Goal: Use online tool/utility: Use online tool/utility

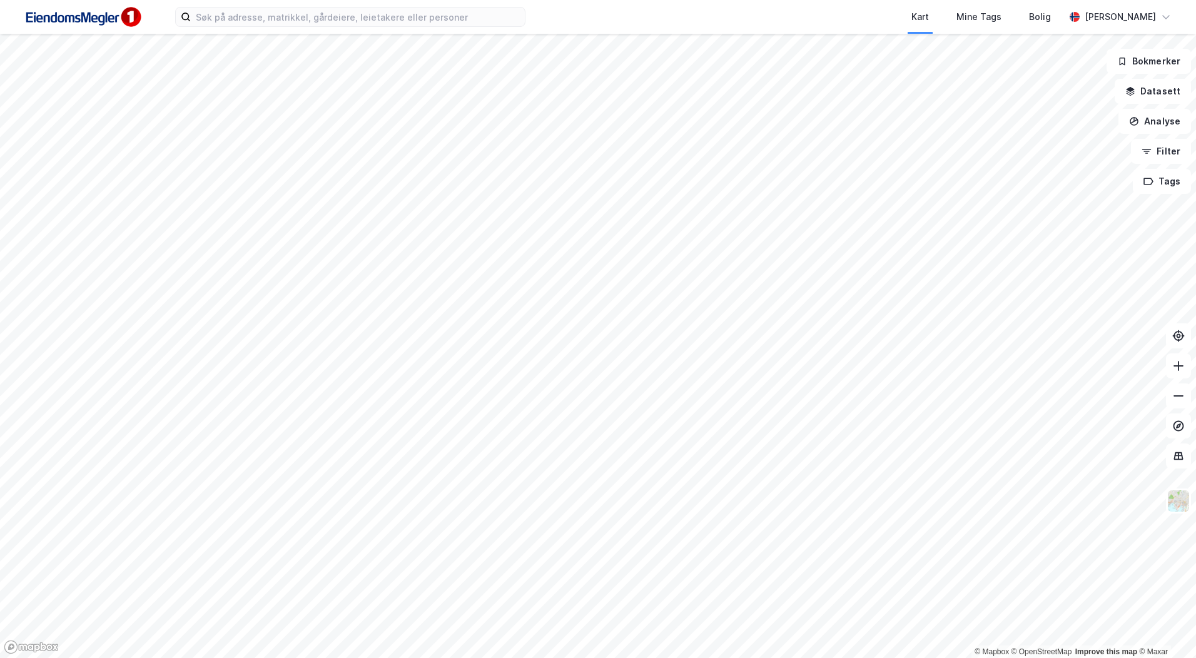
click at [419, 29] on div "Kart Mine Tags [PERSON_NAME]" at bounding box center [598, 17] width 1196 height 34
click at [420, 16] on input at bounding box center [358, 17] width 334 height 19
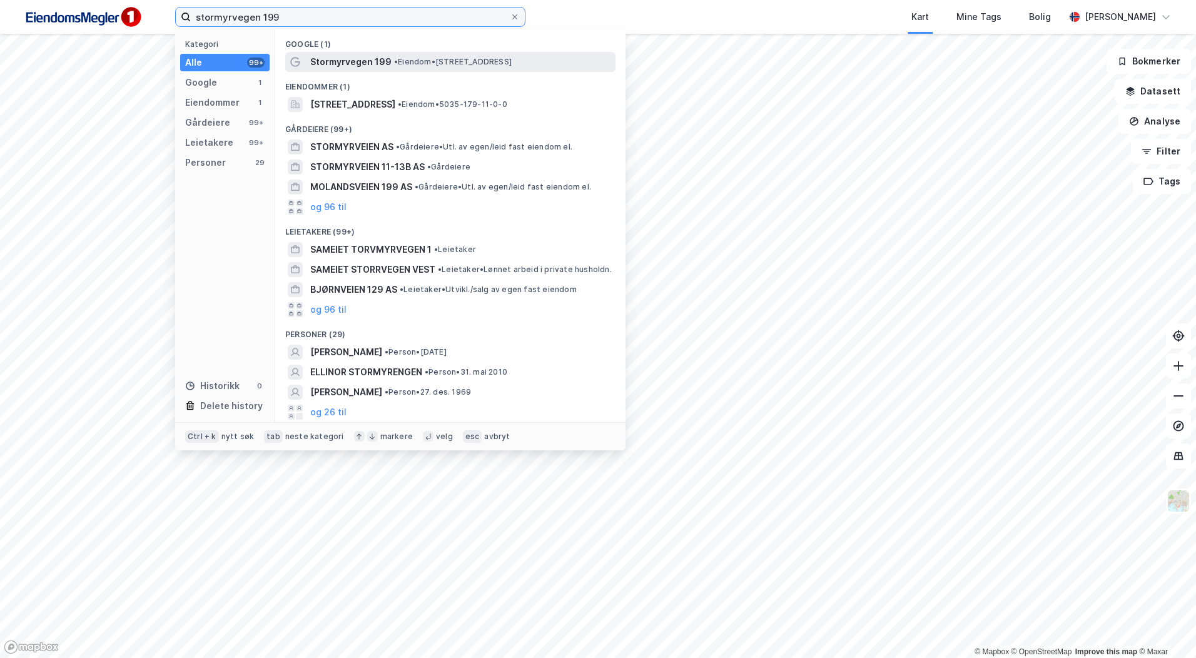
type input "stormyrvegen 199"
click at [341, 69] on div "Stormyrvegen 199 • Eiendom • [STREET_ADDRESS]" at bounding box center [450, 62] width 330 height 20
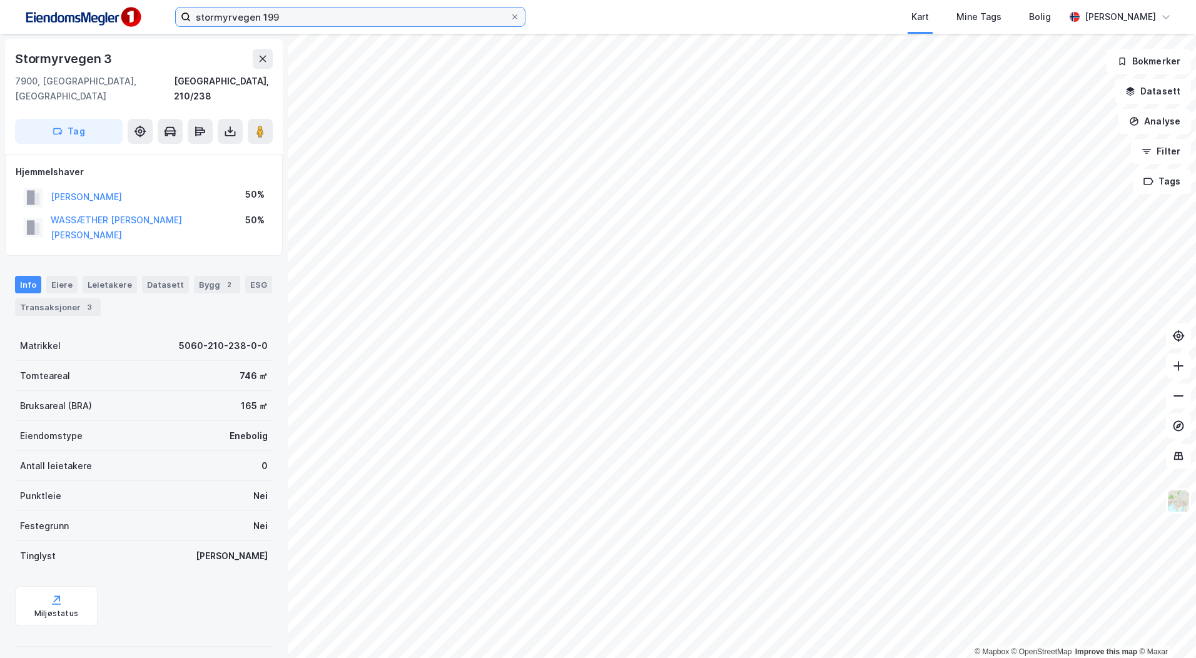
click at [288, 16] on input "stormyrvegen 199" at bounding box center [350, 17] width 319 height 19
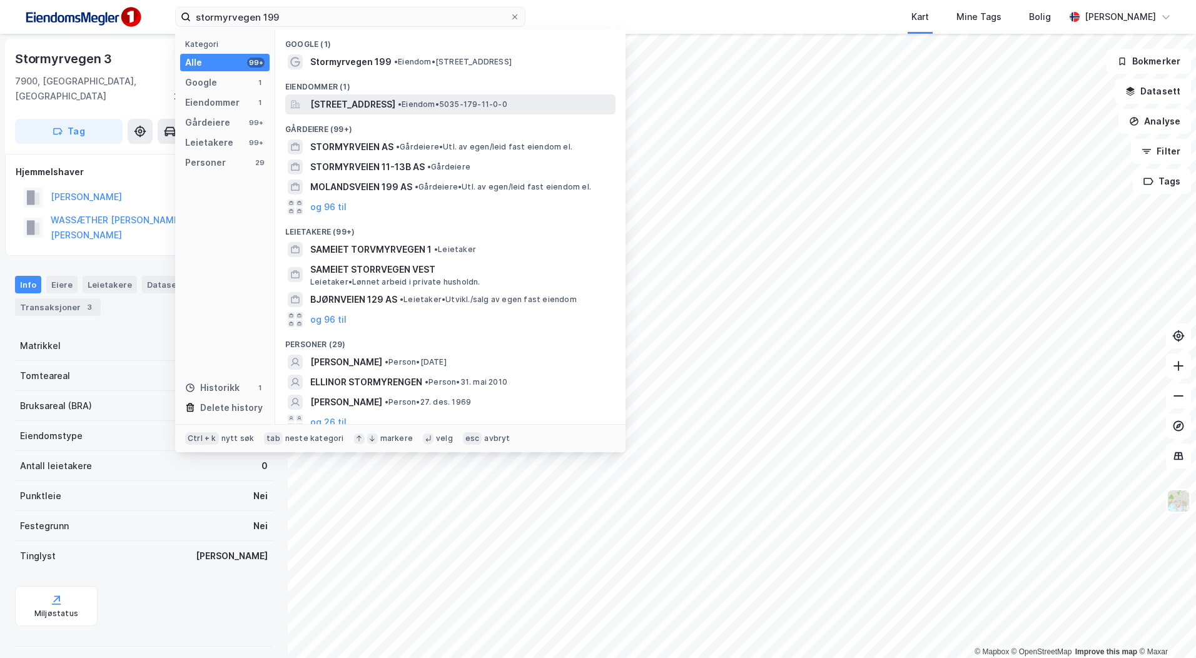
click at [395, 101] on span "[STREET_ADDRESS]" at bounding box center [352, 104] width 85 height 15
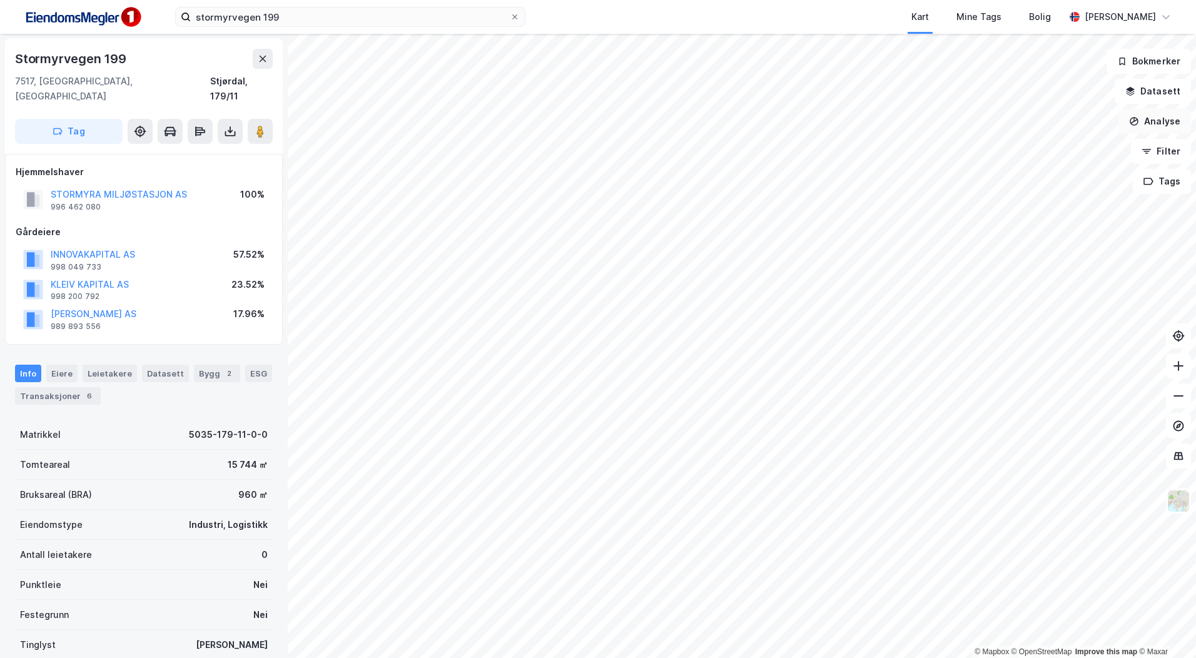
click at [1163, 121] on button "Analyse" at bounding box center [1154, 121] width 73 height 25
click at [1044, 144] on div "Tegn område" at bounding box center [1045, 148] width 109 height 11
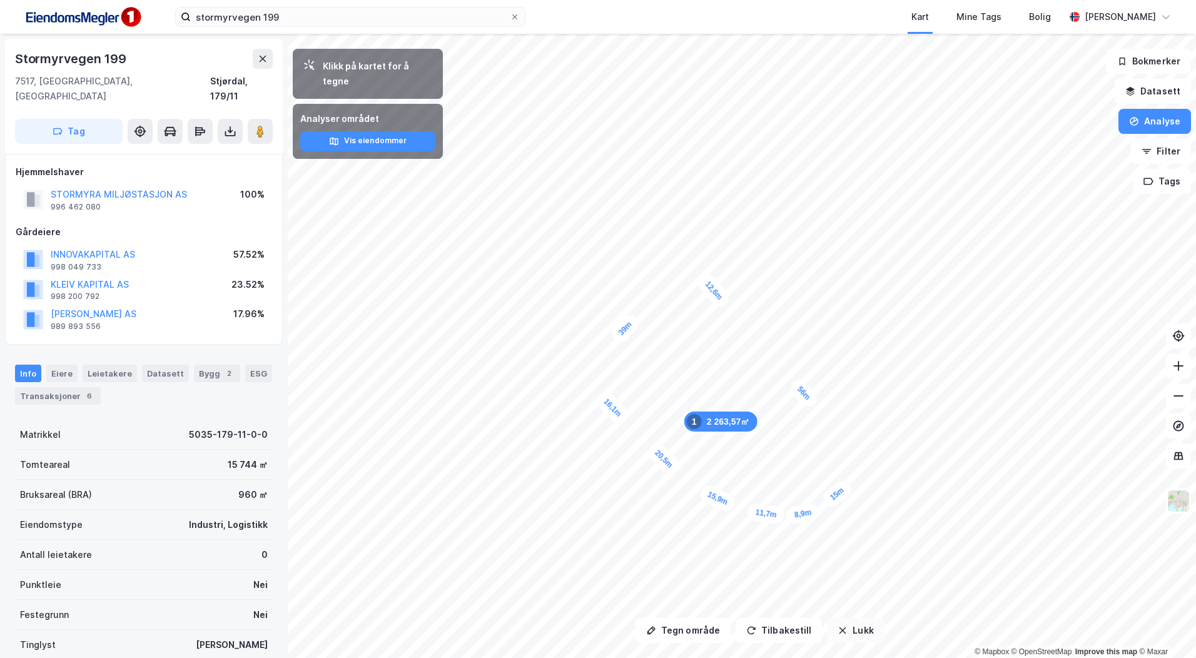
click at [846, 634] on button "Lukk" at bounding box center [855, 630] width 57 height 25
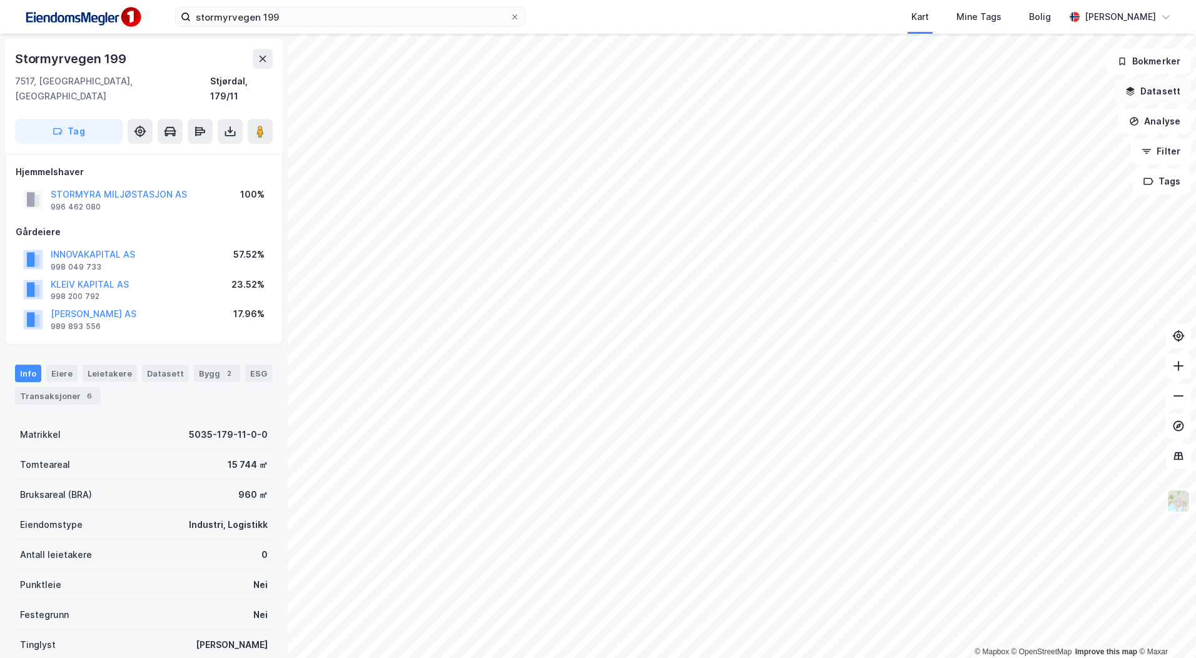
click at [1169, 84] on button "Datasett" at bounding box center [1152, 91] width 76 height 25
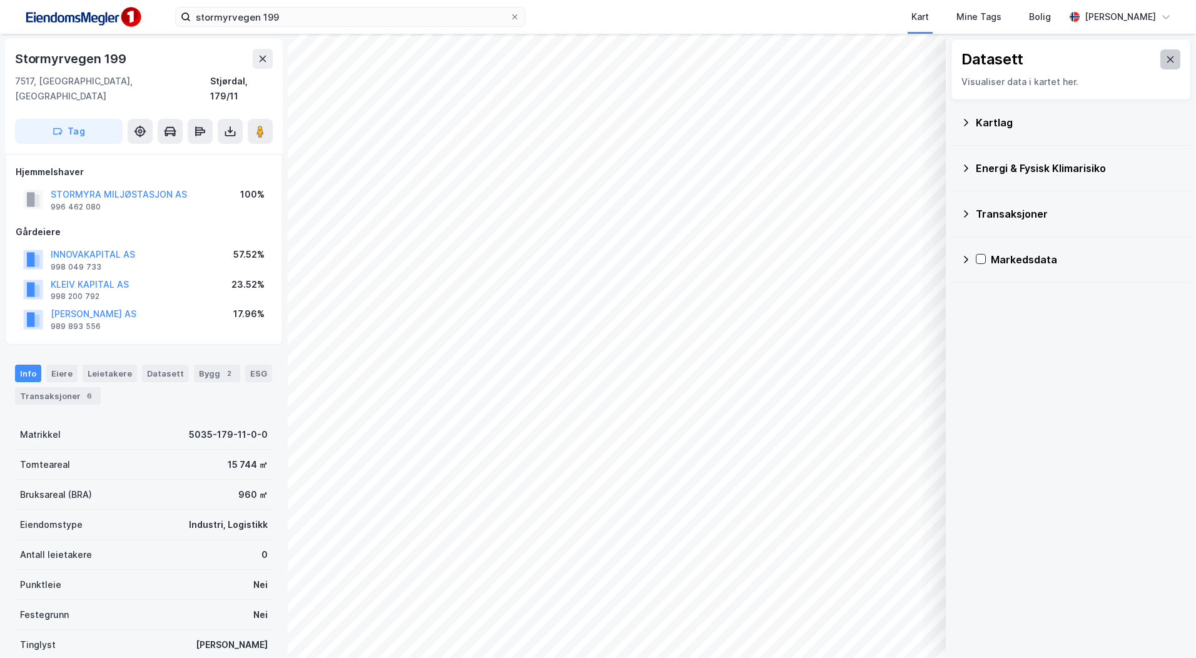
click at [1160, 58] on button at bounding box center [1170, 59] width 20 height 20
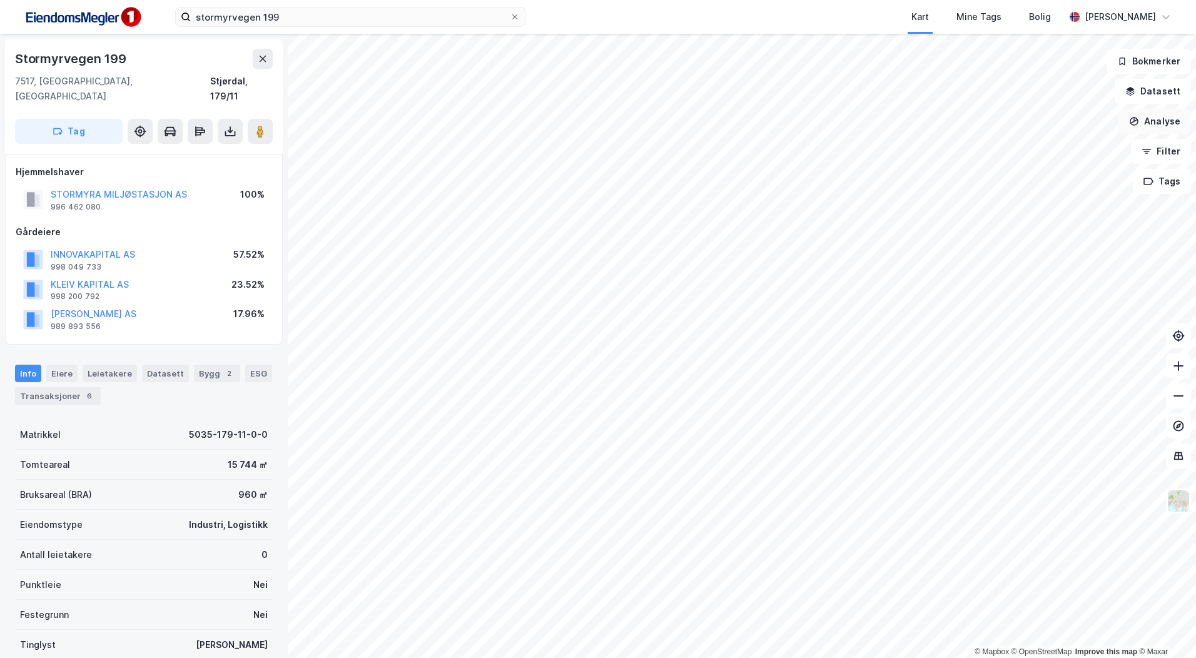
click at [1163, 111] on button "Analyse" at bounding box center [1154, 121] width 73 height 25
click at [1018, 146] on div "Tegn område" at bounding box center [1045, 148] width 109 height 11
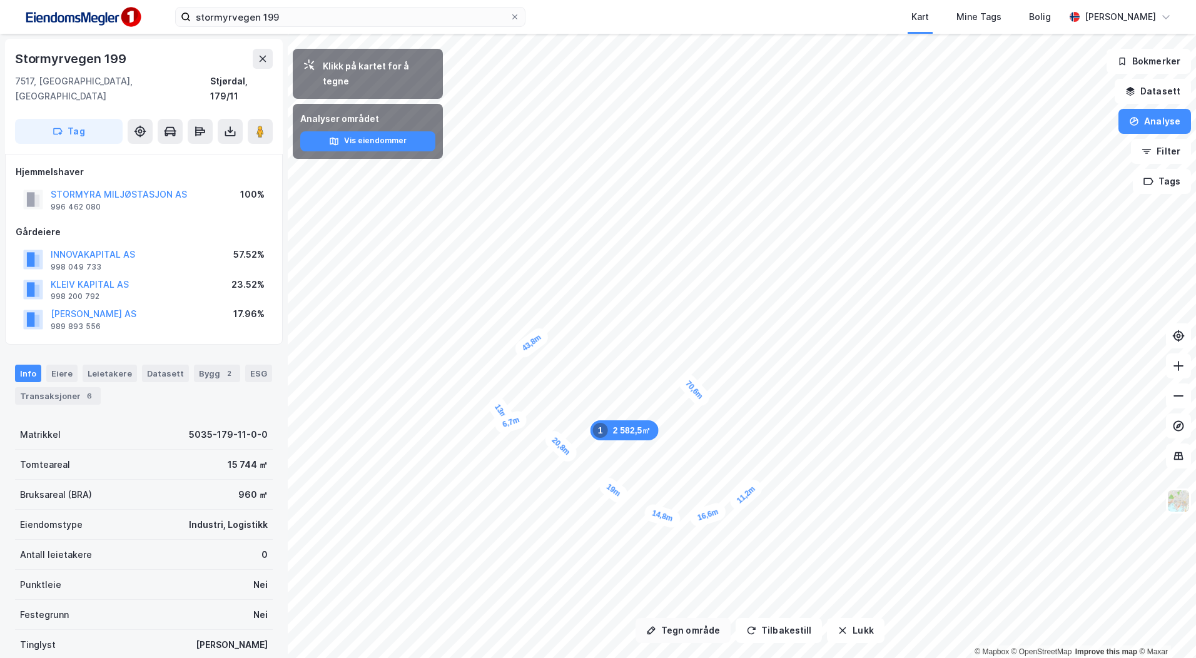
click at [699, 637] on button "Tegn område" at bounding box center [682, 630] width 95 height 25
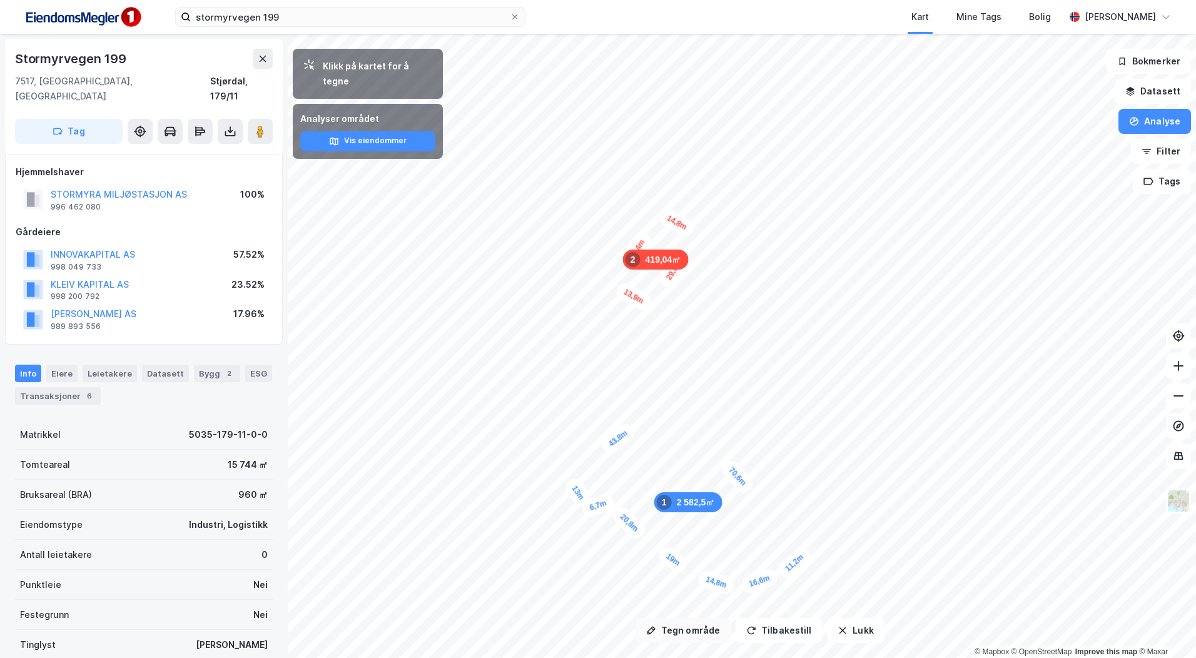
click at [699, 632] on button "Tegn område" at bounding box center [682, 630] width 95 height 25
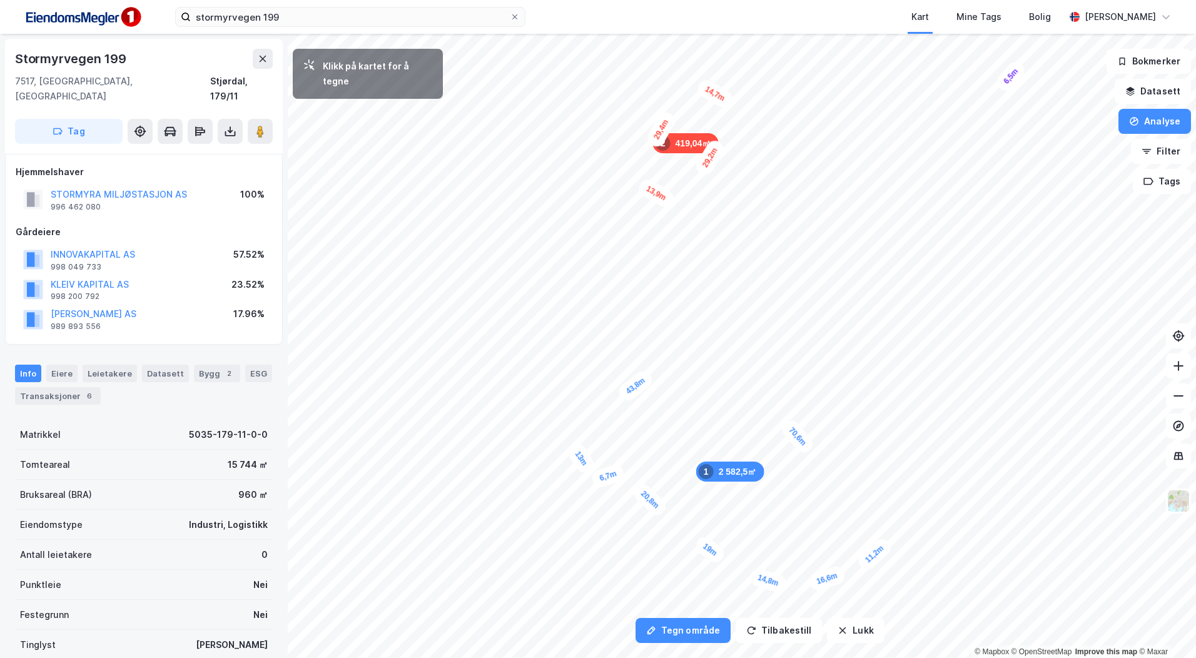
click at [1003, 85] on div "6,5m" at bounding box center [1011, 76] width 34 height 36
click at [1003, 85] on div "6,3m" at bounding box center [1011, 76] width 34 height 36
drag, startPoint x: 182, startPoint y: 54, endPoint x: 298, endPoint y: 71, distance: 116.8
click at [182, 54] on div "Stormyrvegen 199" at bounding box center [144, 59] width 258 height 20
click at [1176, 121] on button "Analyse" at bounding box center [1154, 121] width 73 height 25
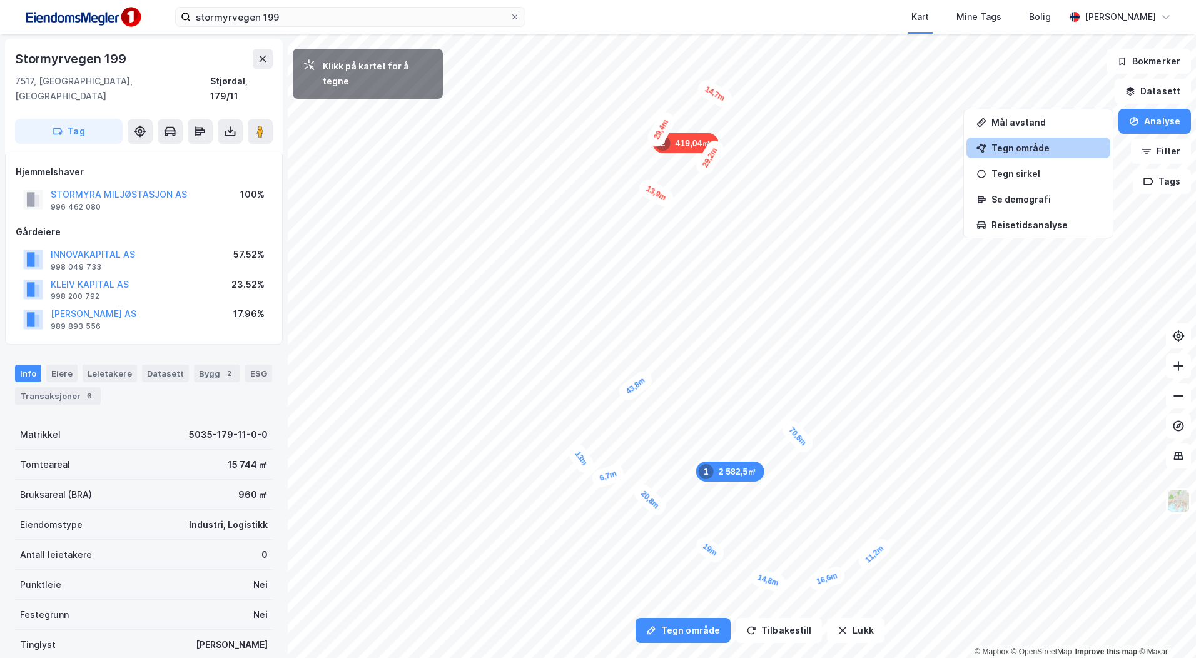
click at [1028, 146] on div "Tegn område" at bounding box center [1045, 148] width 109 height 11
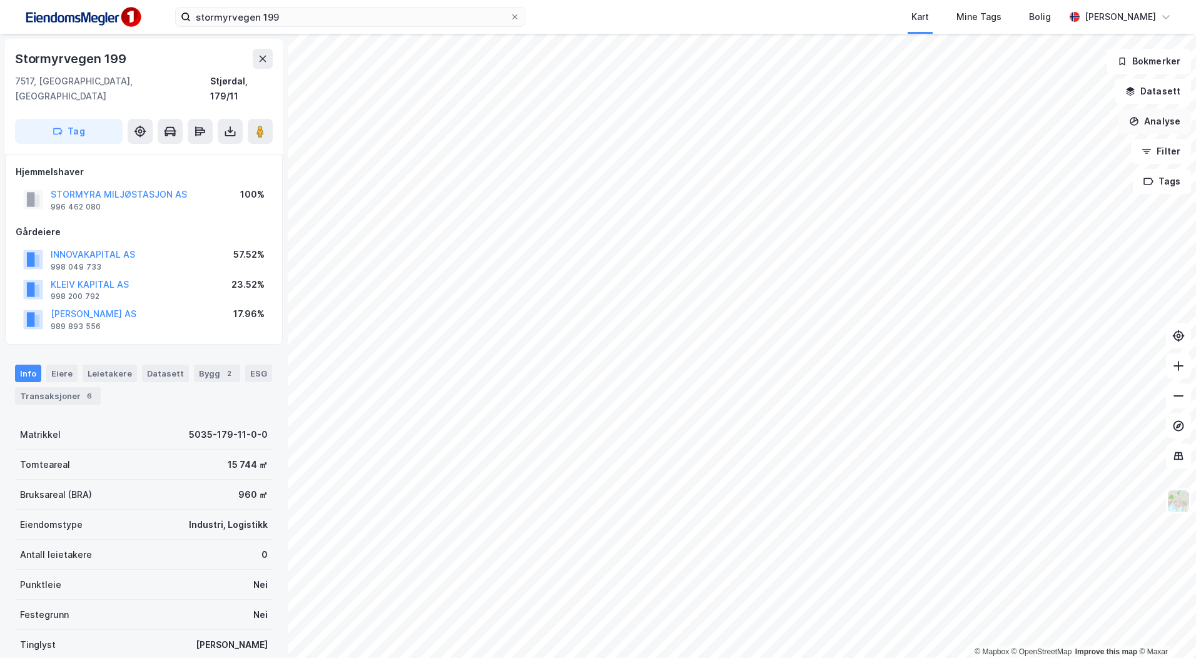
click at [1161, 123] on button "Analyse" at bounding box center [1154, 121] width 73 height 25
click at [1013, 149] on div "Tegn område" at bounding box center [1045, 148] width 109 height 11
